Goal: Entertainment & Leisure: Consume media (video, audio)

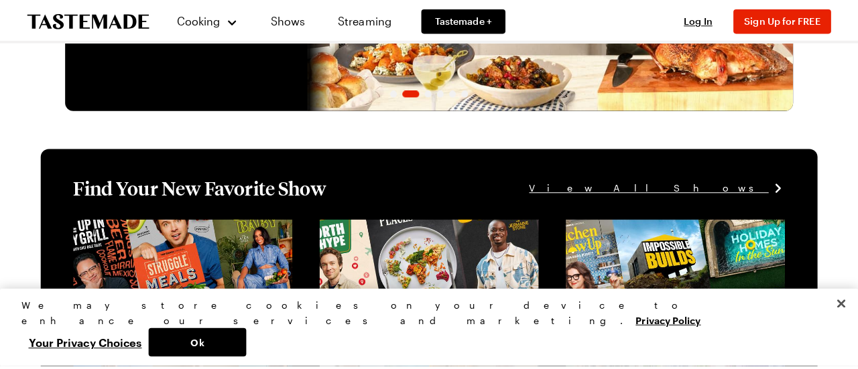
scroll to position [201, 0]
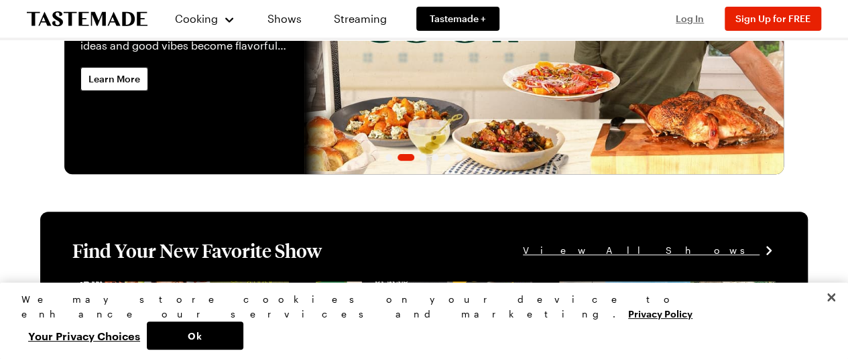
click at [688, 19] on span "Log In" at bounding box center [690, 18] width 28 height 11
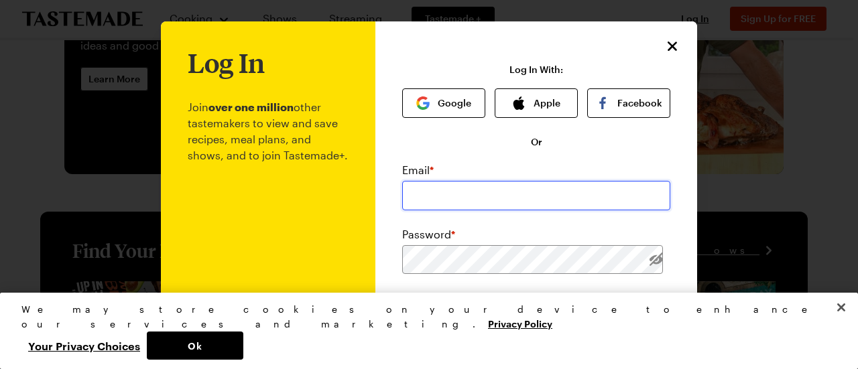
click at [441, 188] on input "email" at bounding box center [536, 196] width 268 height 30
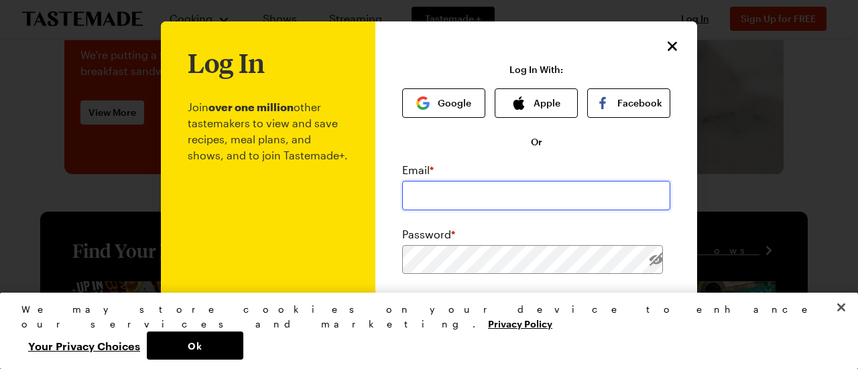
type input "[EMAIL_ADDRESS][DOMAIN_NAME]"
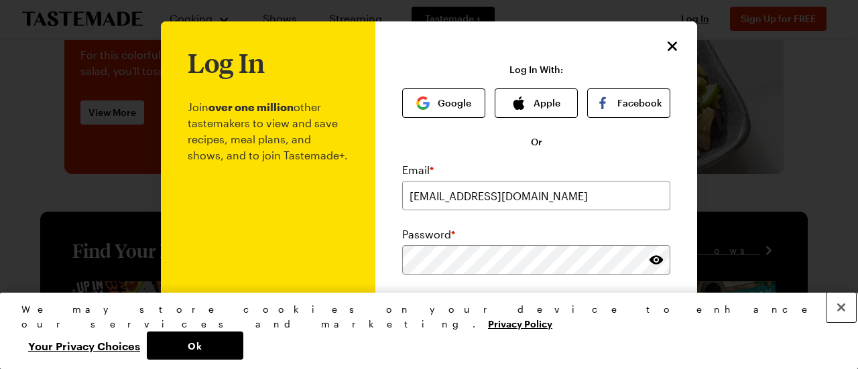
click at [842, 323] on button "Close" at bounding box center [842, 308] width 30 height 30
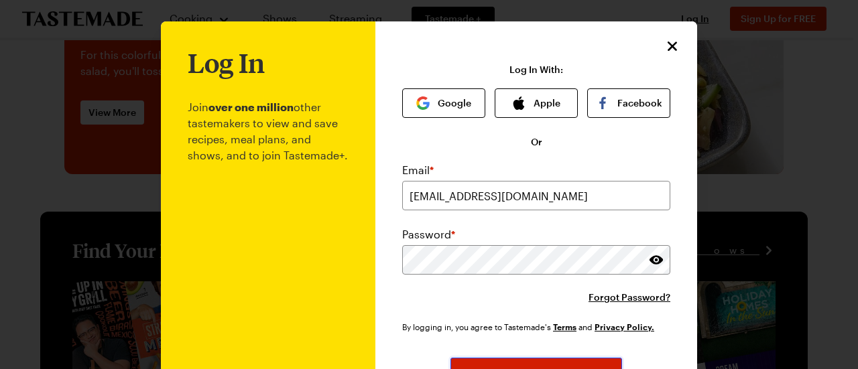
click at [523, 359] on button "Log In" at bounding box center [537, 373] width 172 height 30
click at [484, 359] on button "Log In" at bounding box center [537, 373] width 172 height 30
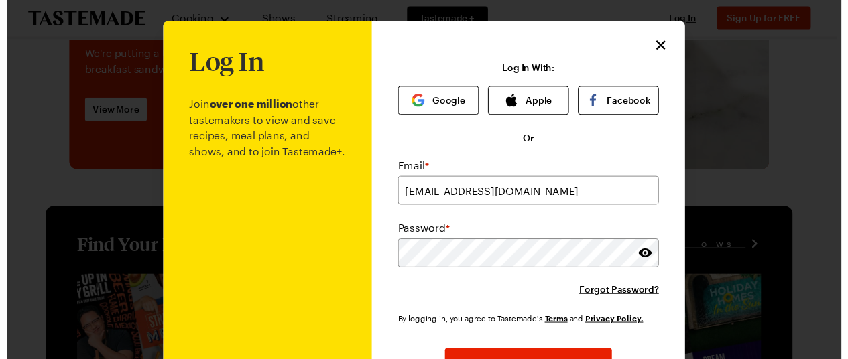
scroll to position [134, 0]
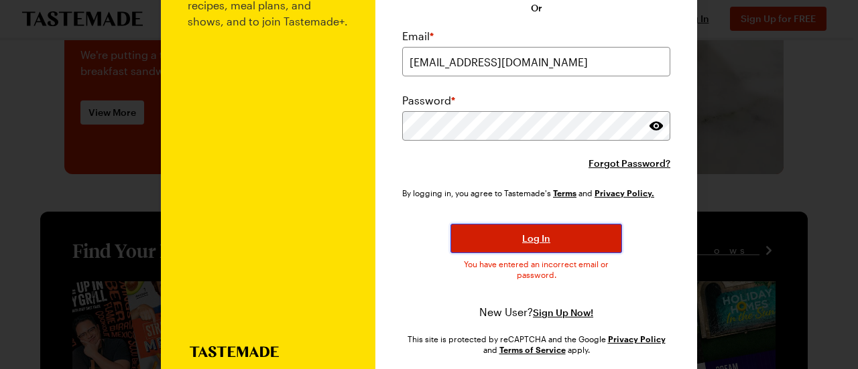
click at [522, 235] on span "Log In" at bounding box center [536, 238] width 28 height 13
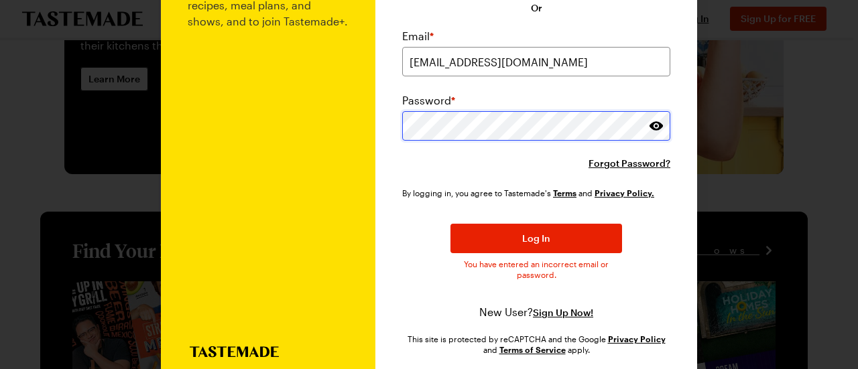
click at [394, 124] on div "Log In Join over one million other tastemakers to view and save recipes, meal p…" at bounding box center [536, 135] width 322 height 497
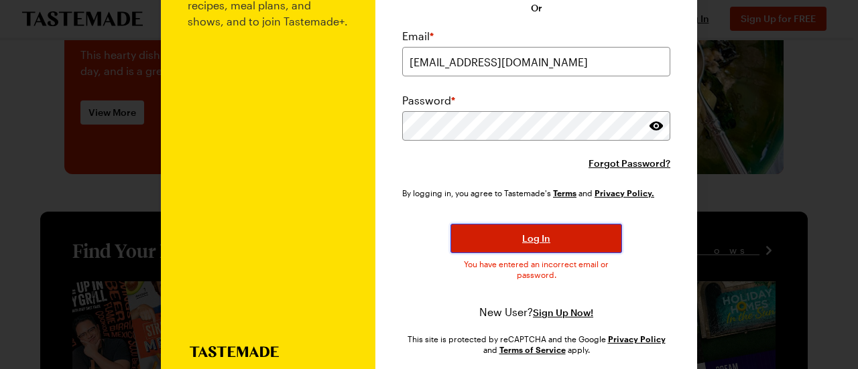
click at [503, 237] on button "Log In" at bounding box center [537, 239] width 172 height 30
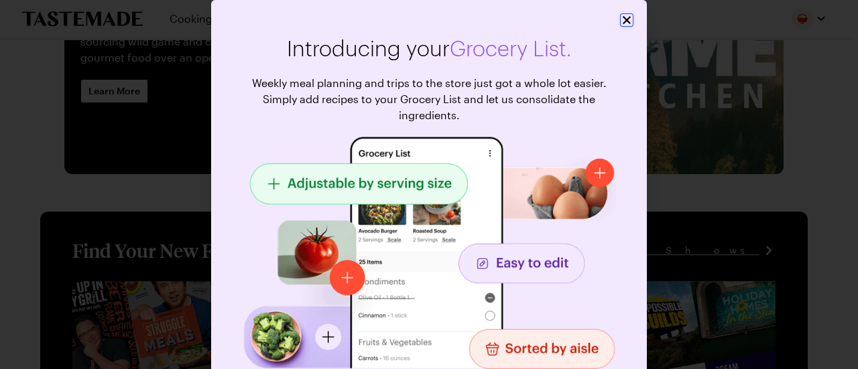
click at [623, 17] on icon "Close" at bounding box center [627, 20] width 8 height 8
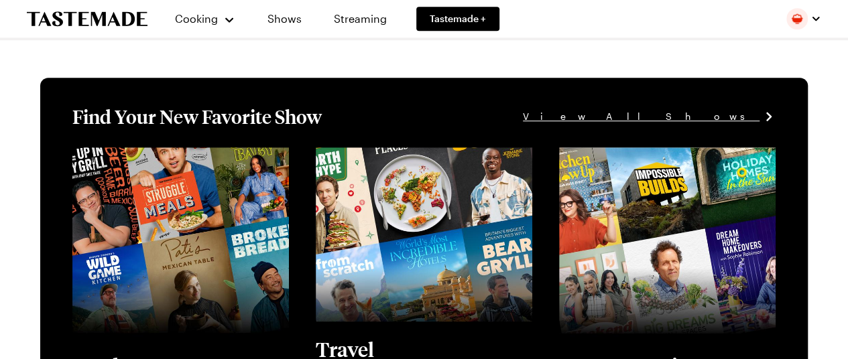
scroll to position [0, 0]
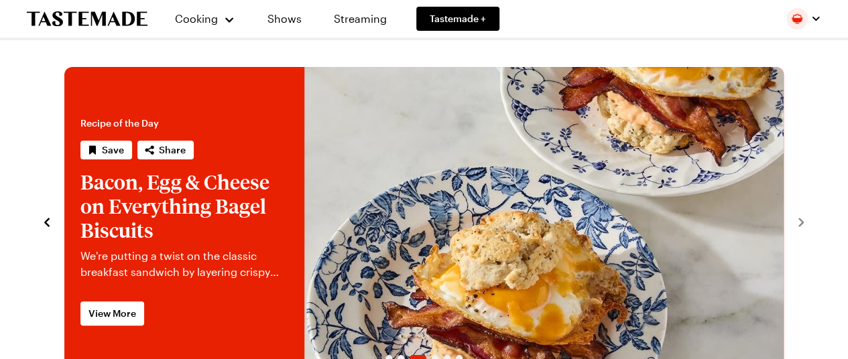
click at [541, 18] on div "Cooking Shows Streaming Tastemade +" at bounding box center [424, 19] width 848 height 38
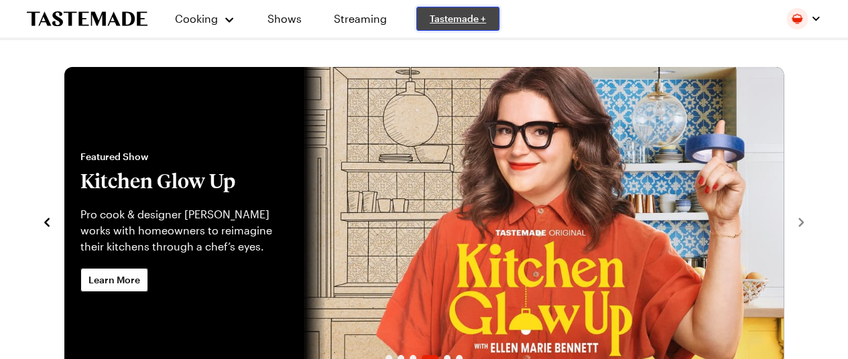
click at [475, 18] on span "Tastemade +" at bounding box center [458, 18] width 56 height 13
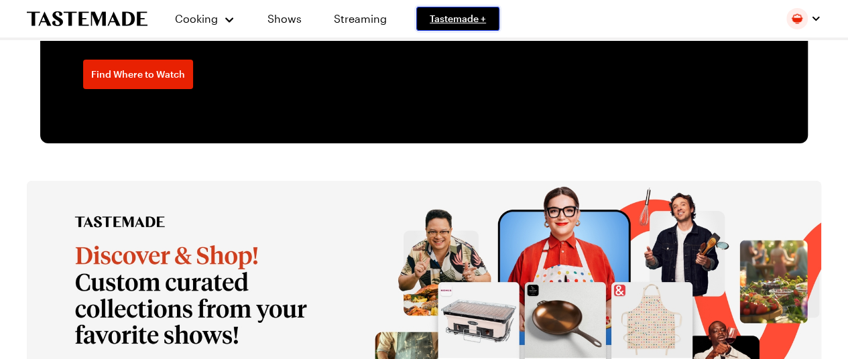
scroll to position [1684, 0]
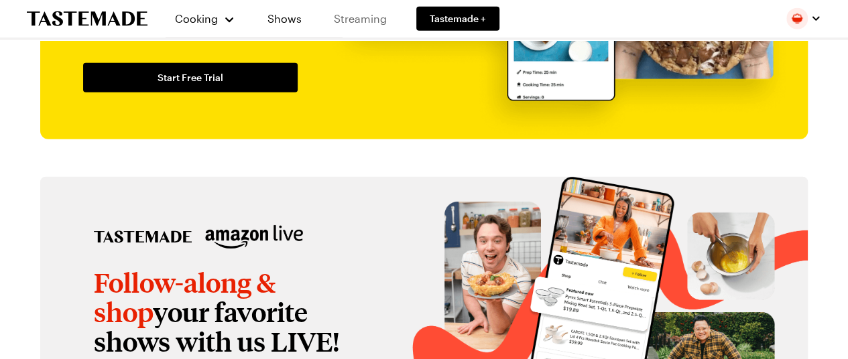
click at [355, 15] on link "Streaming" at bounding box center [360, 19] width 80 height 38
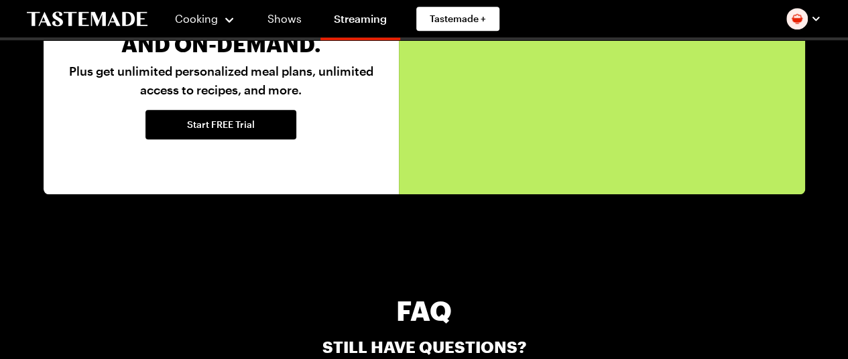
scroll to position [3084, 0]
